Goal: Find specific page/section: Find specific page/section

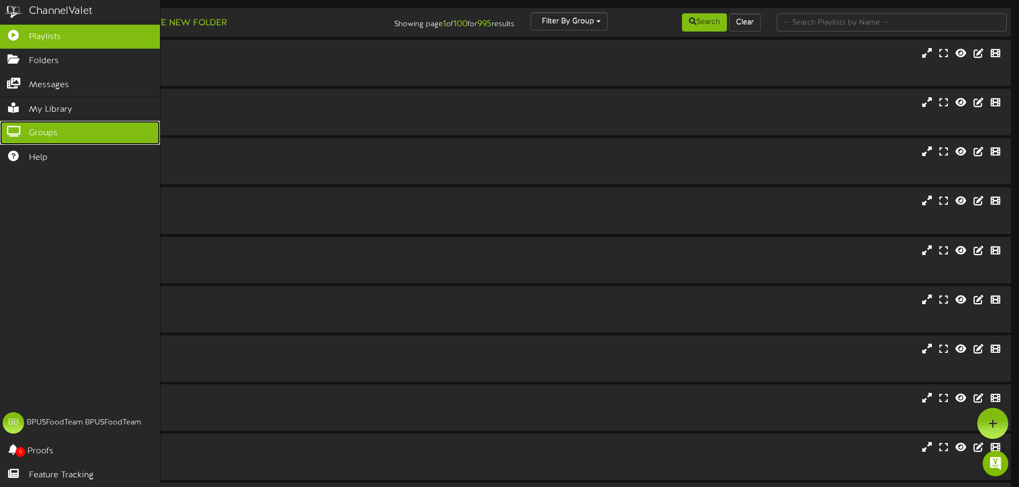
click at [11, 132] on icon at bounding box center [13, 130] width 27 height 8
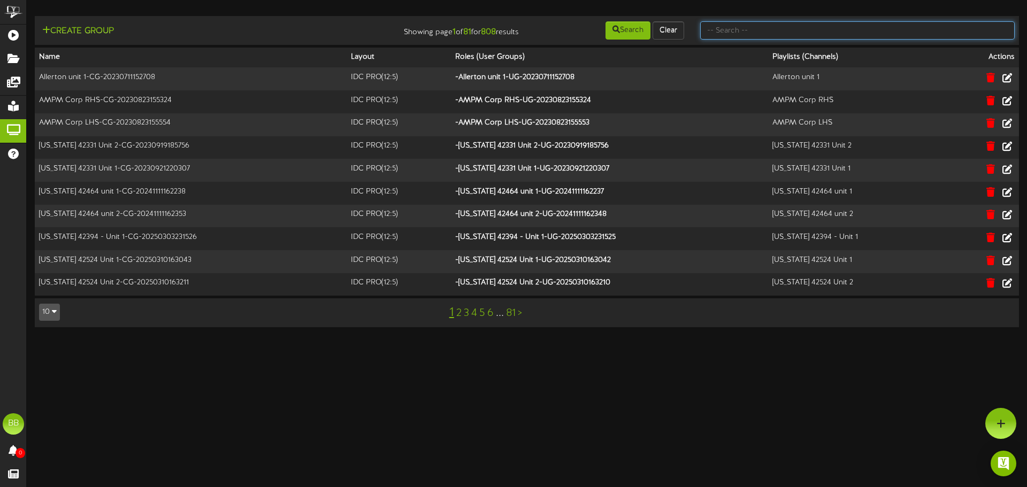
click at [811, 28] on input "text" at bounding box center [857, 30] width 314 height 18
type input "tfc sou"
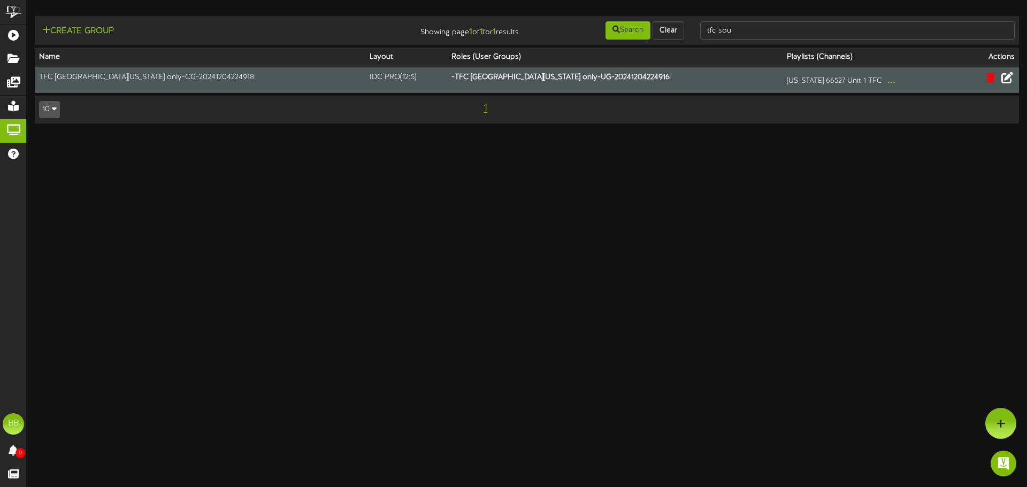
click at [1008, 80] on icon at bounding box center [1007, 78] width 12 height 12
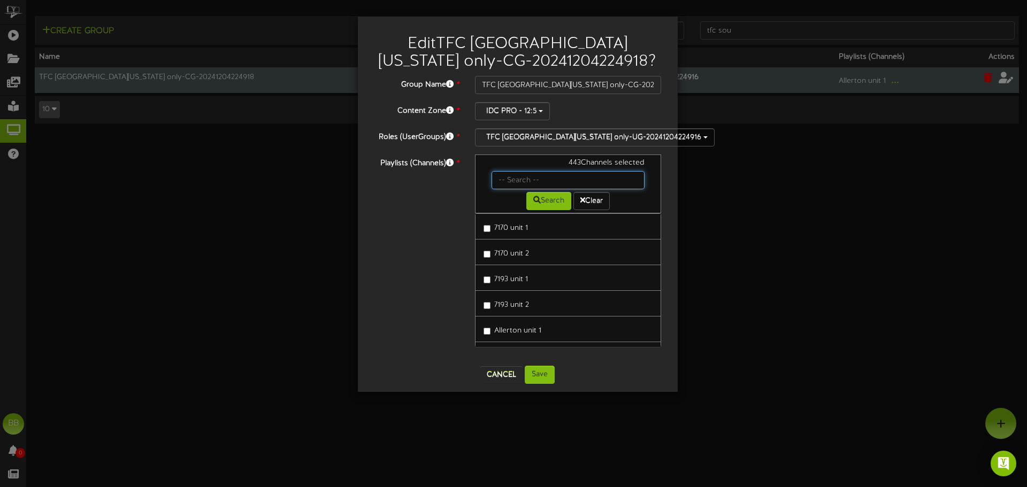
click at [510, 187] on input "text" at bounding box center [567, 180] width 153 height 18
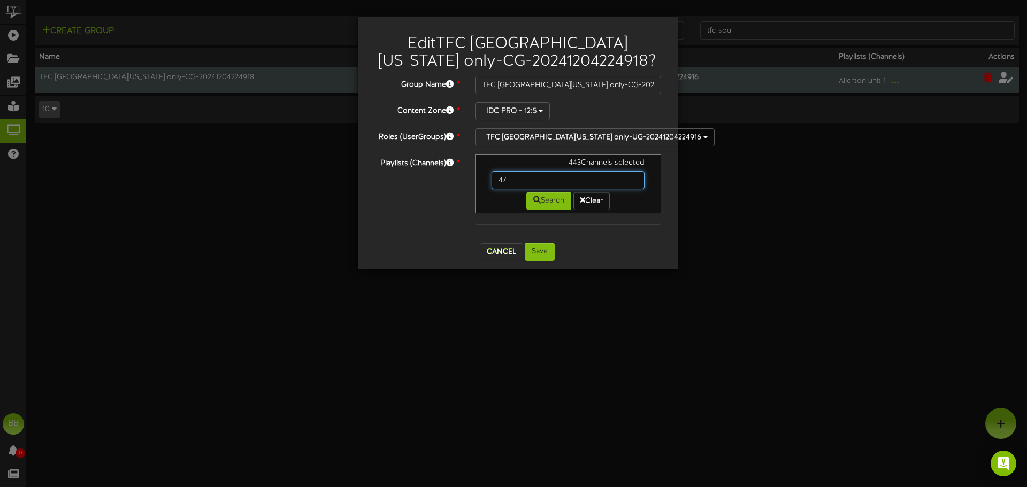
type input "4"
click at [540, 174] on input "text" at bounding box center [567, 180] width 153 height 18
type input "42060"
click at [538, 206] on button "Search" at bounding box center [548, 201] width 45 height 18
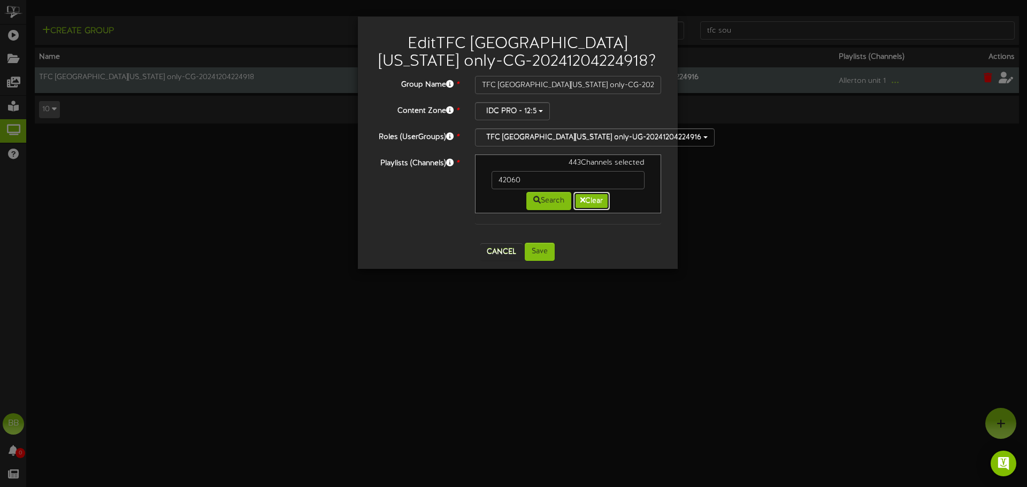
click at [596, 205] on button "Clear" at bounding box center [591, 201] width 36 height 18
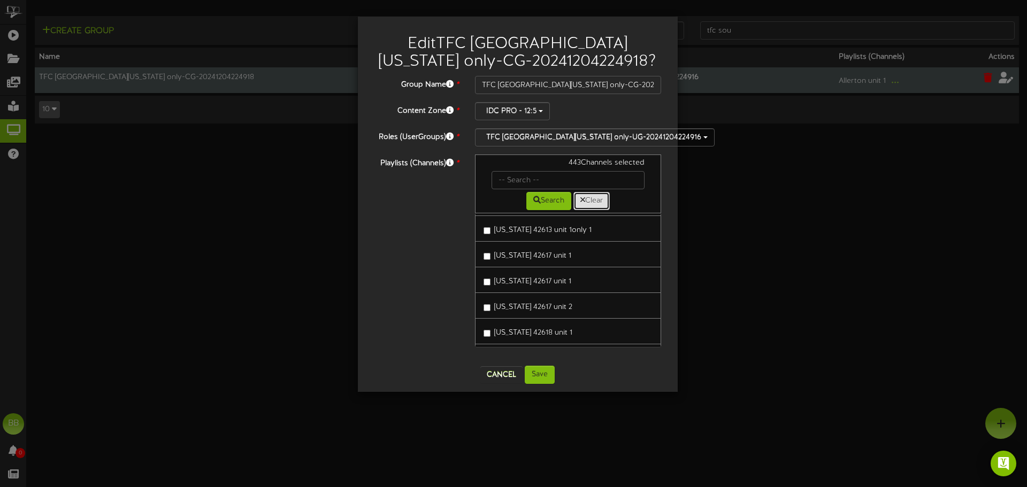
scroll to position [4705, 0]
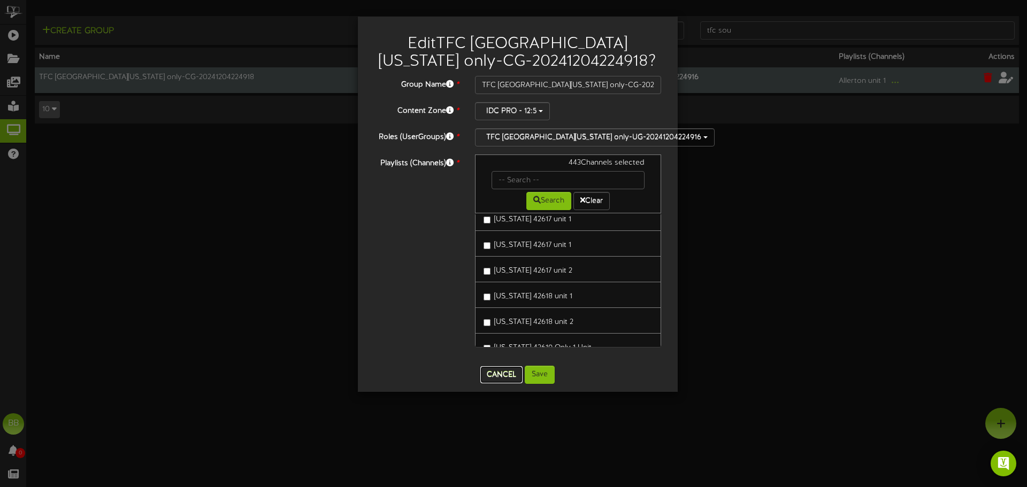
click at [505, 373] on button "Cancel" at bounding box center [501, 374] width 42 height 17
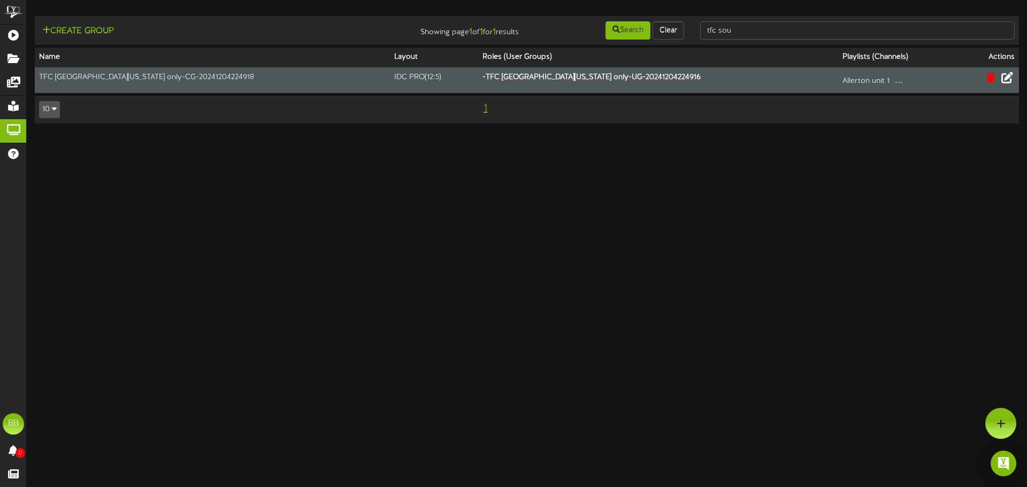
click at [425, 134] on html "ChannelValet Playlists Folders Messages My Library Groups Help BB BPUSFoodTeam …" at bounding box center [513, 67] width 1027 height 134
